Goal: Task Accomplishment & Management: Use online tool/utility

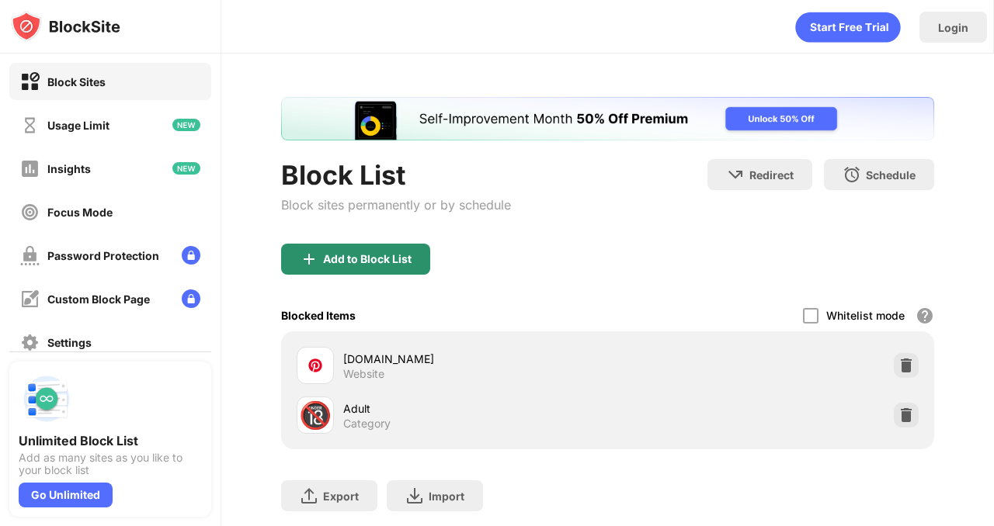
click at [346, 245] on div "Add to Block List" at bounding box center [355, 259] width 149 height 31
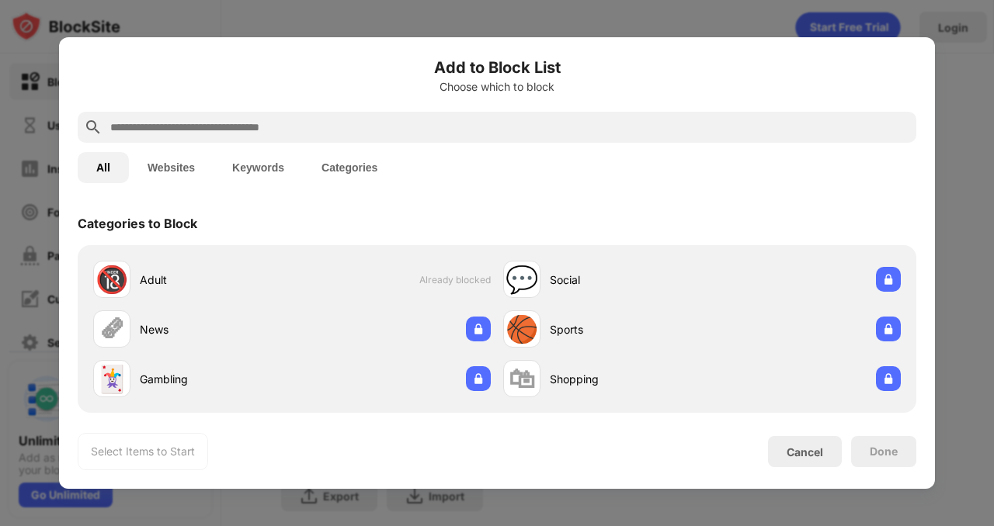
click at [284, 141] on div at bounding box center [497, 127] width 839 height 31
click at [284, 139] on div at bounding box center [497, 127] width 839 height 31
click at [273, 130] on input "text" at bounding box center [509, 127] width 801 height 19
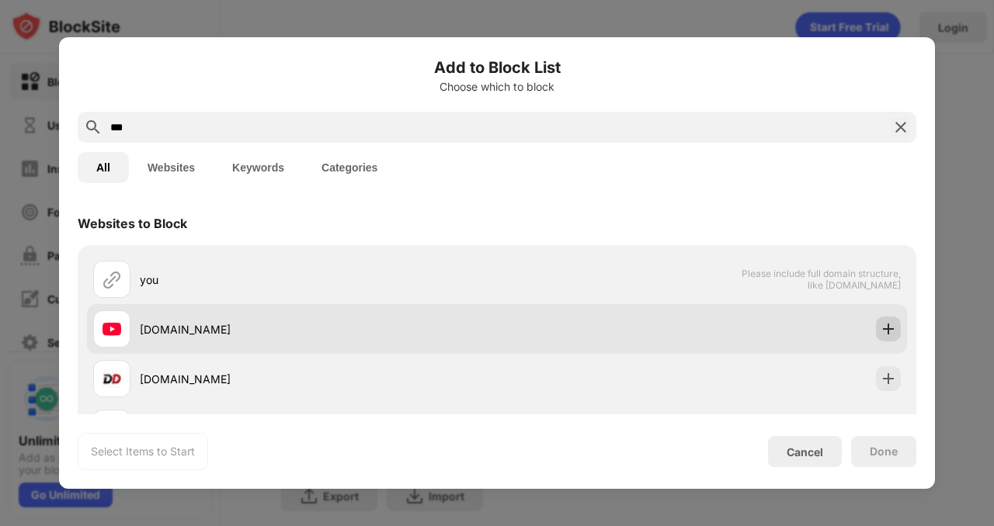
type input "***"
click at [887, 337] on div at bounding box center [888, 329] width 25 height 25
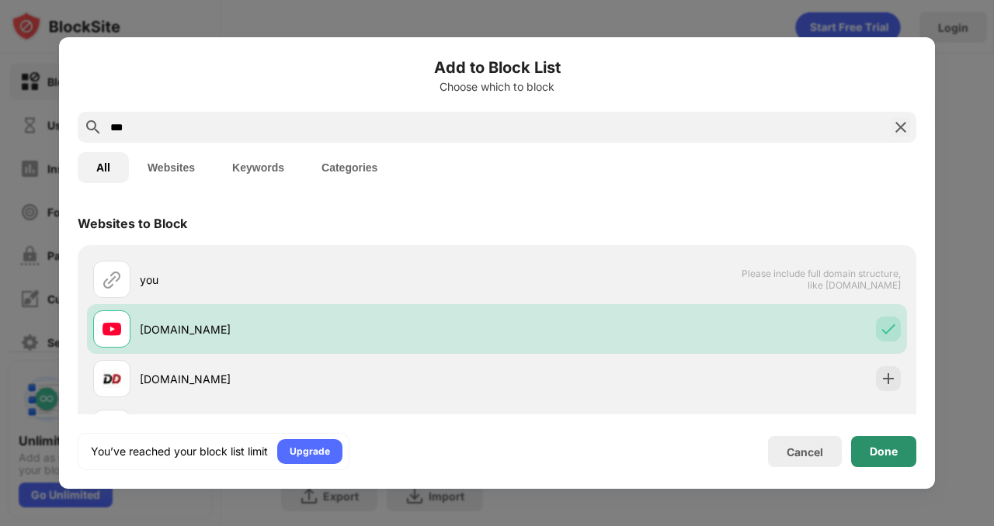
click at [878, 463] on div "Done" at bounding box center [883, 451] width 65 height 31
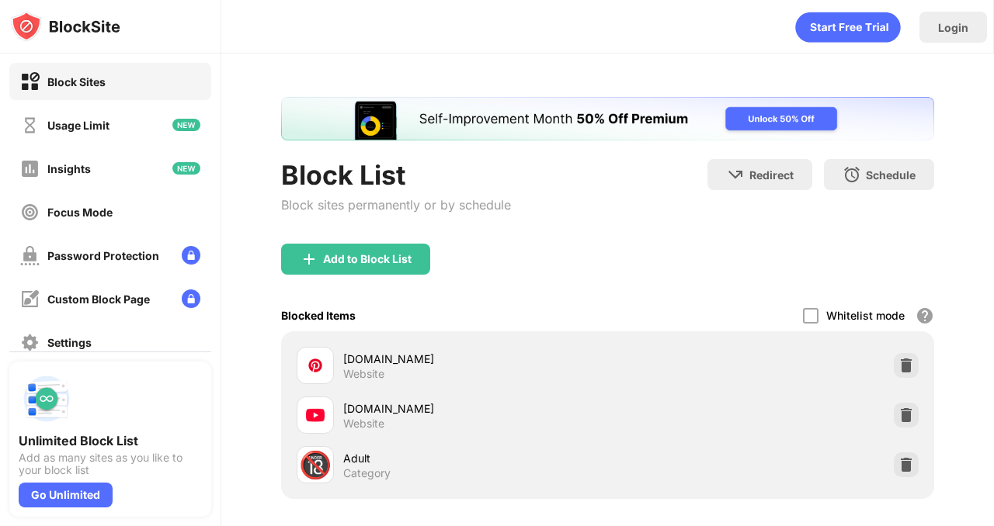
scroll to position [137, 0]
